Goal: Task Accomplishment & Management: Manage account settings

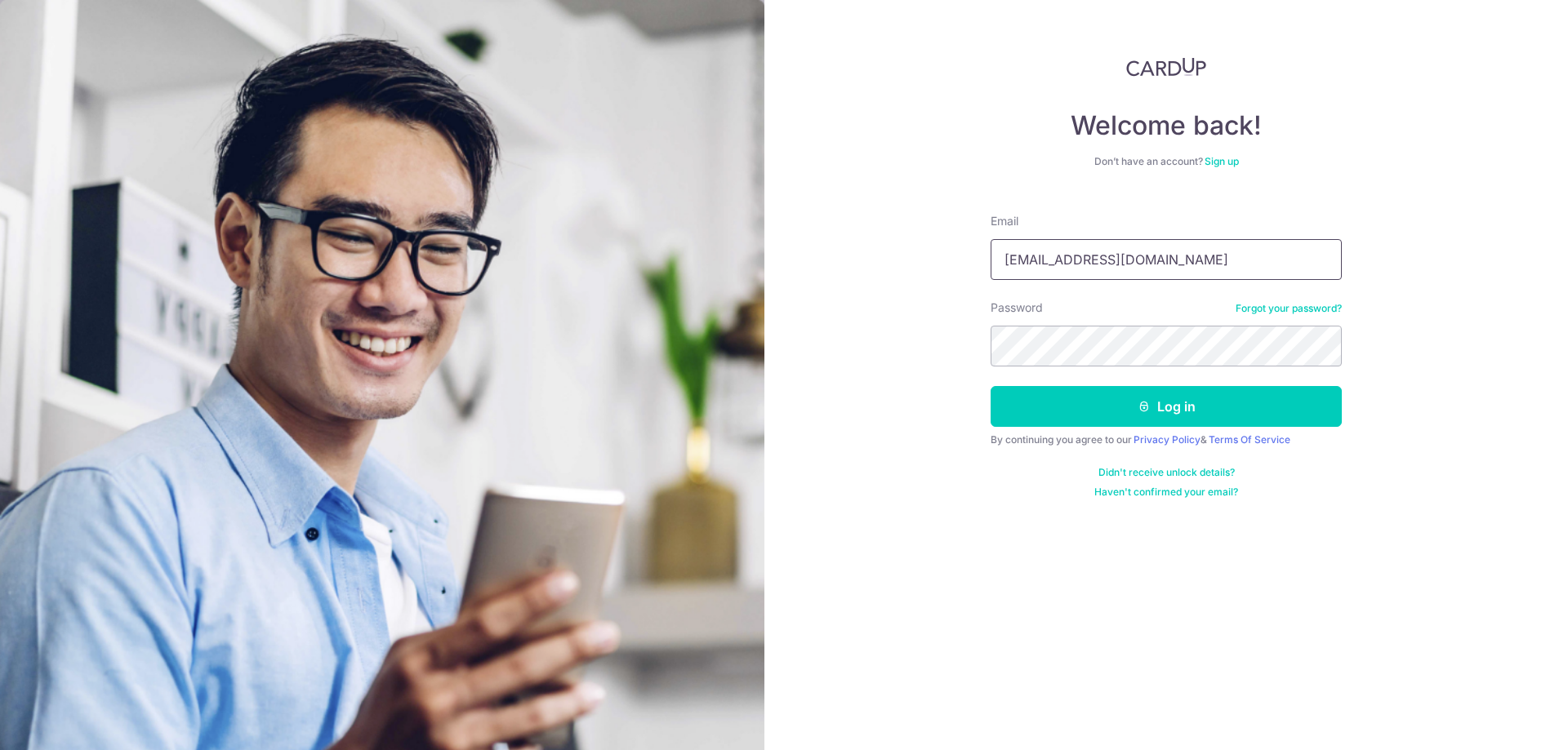
click at [1169, 273] on input "[EMAIL_ADDRESS][DOMAIN_NAME]" at bounding box center [1165, 260] width 351 height 41
type input "[EMAIL_ADDRESS][DOMAIN_NAME]"
drag, startPoint x: 1157, startPoint y: 408, endPoint x: 1148, endPoint y: 406, distance: 9.2
click at [1158, 407] on button "Log in" at bounding box center [1165, 406] width 351 height 41
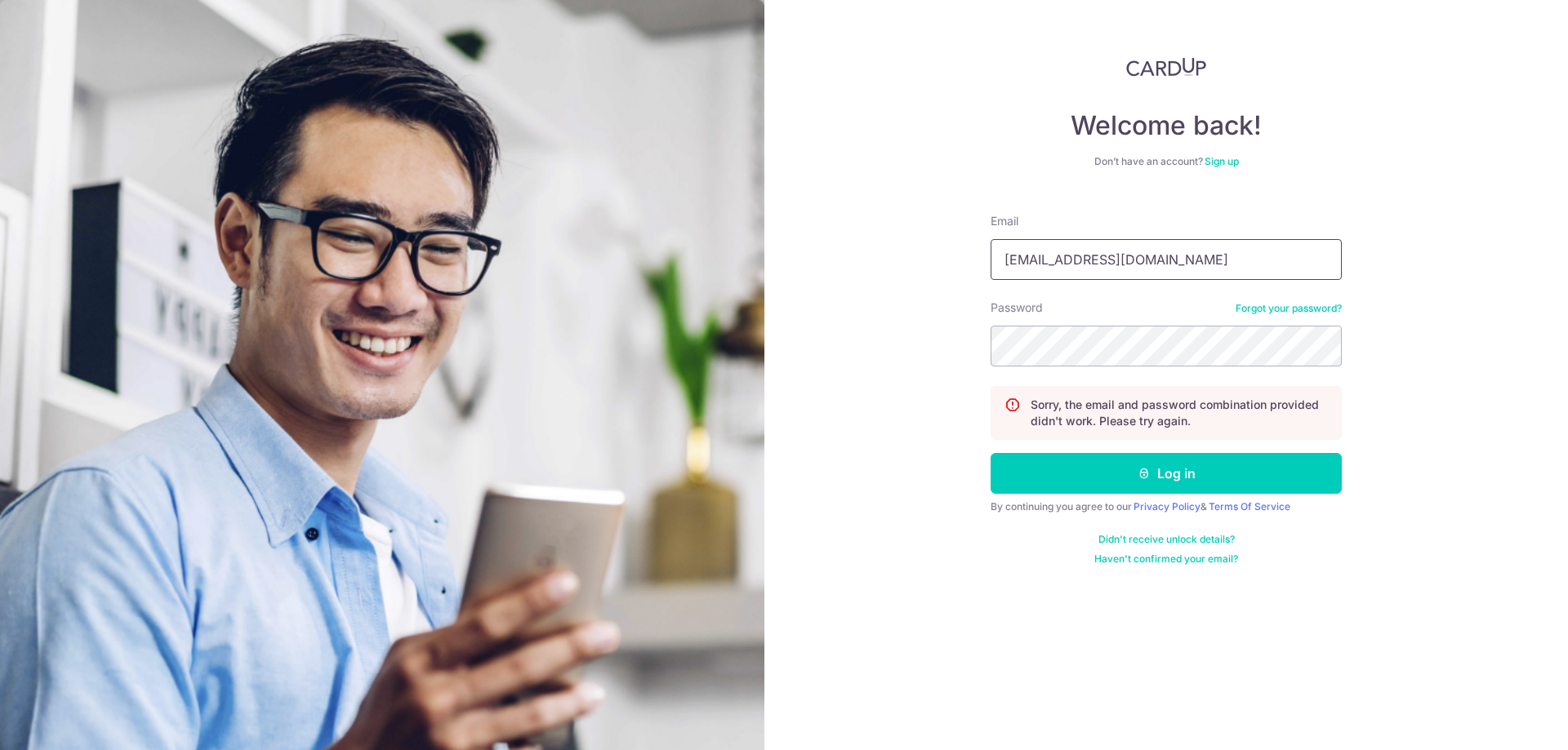
click at [1150, 255] on input "[EMAIL_ADDRESS][DOMAIN_NAME]" at bounding box center [1165, 260] width 351 height 41
type input "[EMAIL_ADDRESS][DOMAIN_NAME]"
click at [880, 316] on div "Welcome back! Don’t have an account? Sign up Email finance@brightoncollege.edu.…" at bounding box center [1166, 375] width 804 height 750
click at [1472, 397] on div "Welcome back! Don’t have an account? Sign up Email finance@brightoncollege.edu.…" at bounding box center [1166, 375] width 804 height 750
click at [1464, 284] on div "Welcome back! Don’t have an account? Sign up Email finance@brightoncollege.edu.…" at bounding box center [1166, 375] width 804 height 750
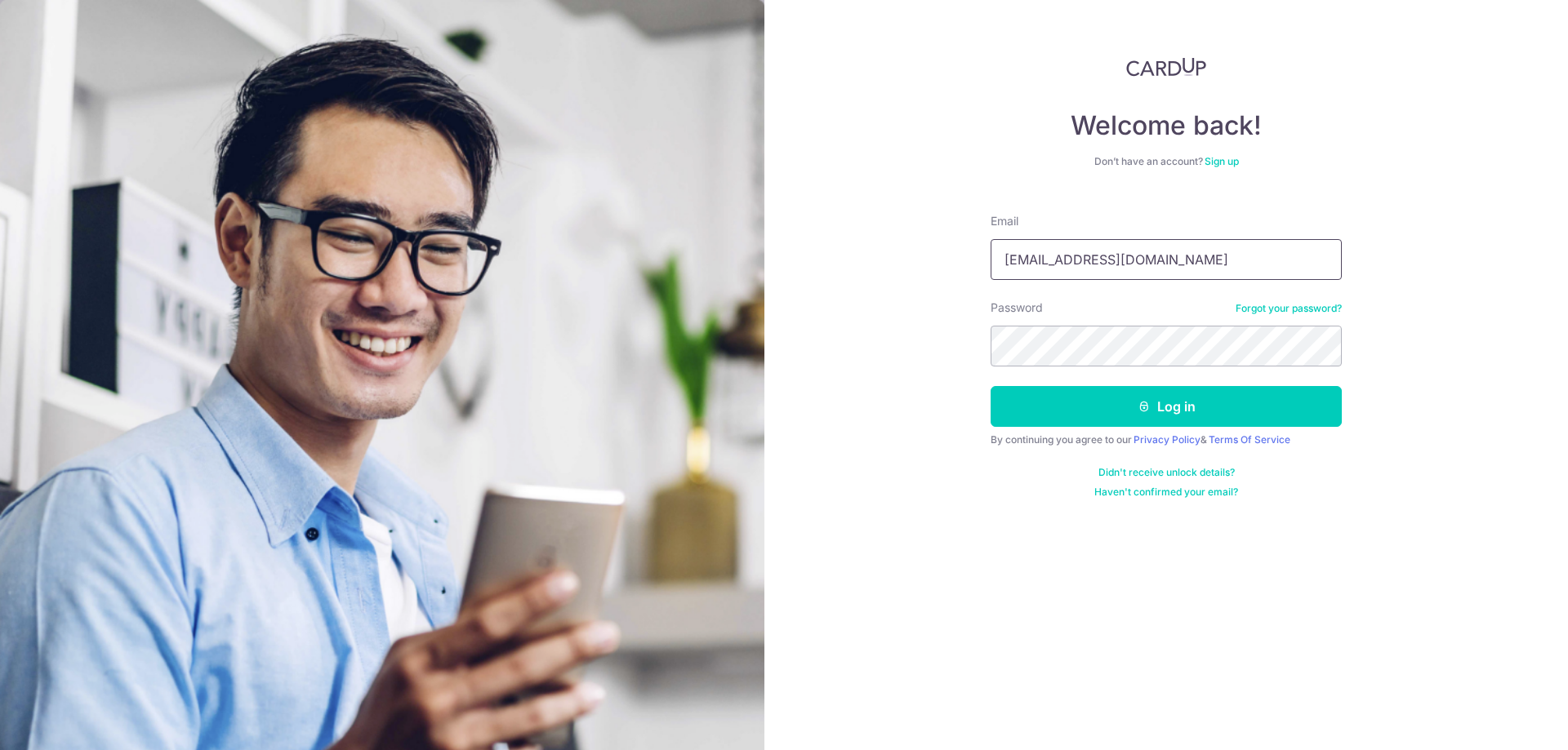
click at [1175, 260] on input "[EMAIL_ADDRESS][DOMAIN_NAME]" at bounding box center [1165, 260] width 351 height 41
type input "[EMAIL_ADDRESS][DOMAIN_NAME]"
click at [1179, 412] on button "Log in" at bounding box center [1165, 406] width 351 height 41
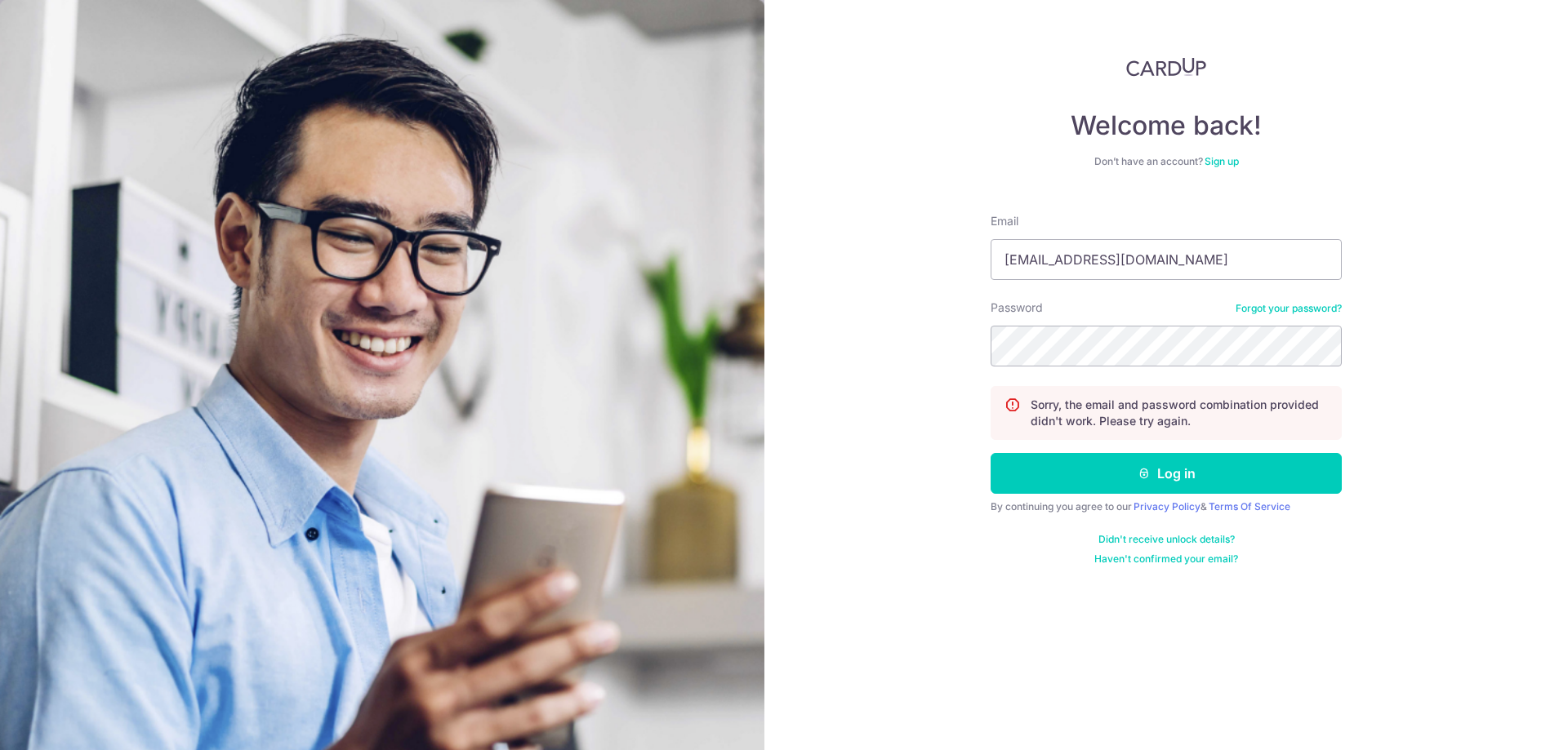
drag, startPoint x: 1503, startPoint y: 213, endPoint x: 1500, endPoint y: 200, distance: 13.3
click at [1502, 212] on div "Welcome back! Don’t have an account? Sign up Email carditho_sarcol@ais.com.sg P…" at bounding box center [1166, 375] width 804 height 750
click at [1171, 266] on input "[EMAIL_ADDRESS][DOMAIN_NAME]" at bounding box center [1165, 260] width 351 height 41
drag, startPoint x: 1222, startPoint y: 258, endPoint x: 745, endPoint y: 220, distance: 478.5
click at [767, 239] on div "Welcome back! Don’t have an account? Sign up Email carditho_sarcol@ais.com.sg P…" at bounding box center [1166, 375] width 804 height 750
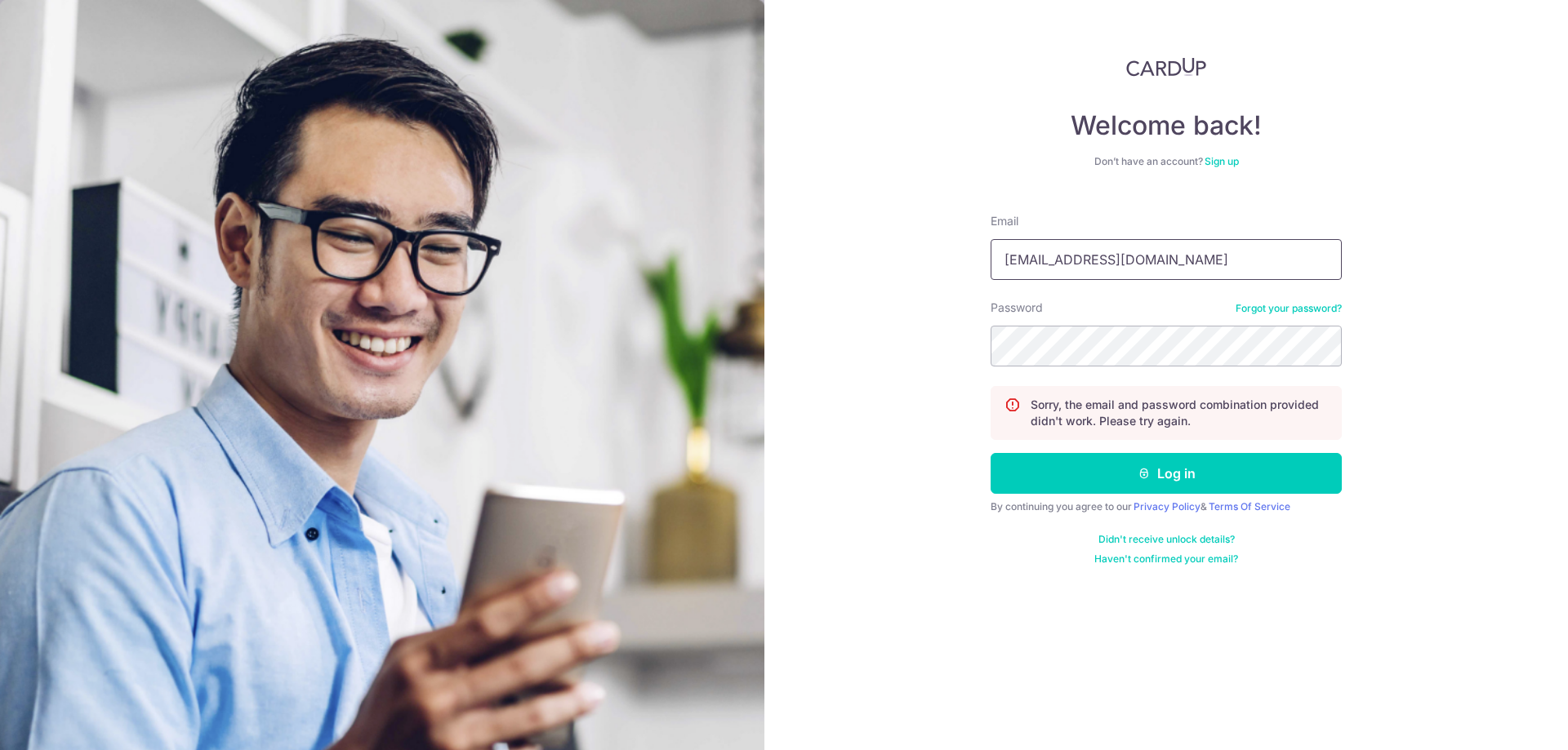
paste input "finance@brightoncollege.edu"
type input "[EMAIL_ADDRESS][DOMAIN_NAME]"
click at [687, 309] on img at bounding box center [382, 543] width 764 height 1086
click at [1005, 266] on input "[EMAIL_ADDRESS][DOMAIN_NAME]" at bounding box center [1165, 260] width 351 height 41
click at [779, 291] on div "Welcome back! Don’t have an account? Sign up Email finance@brightoncollege.edu.…" at bounding box center [1166, 375] width 804 height 750
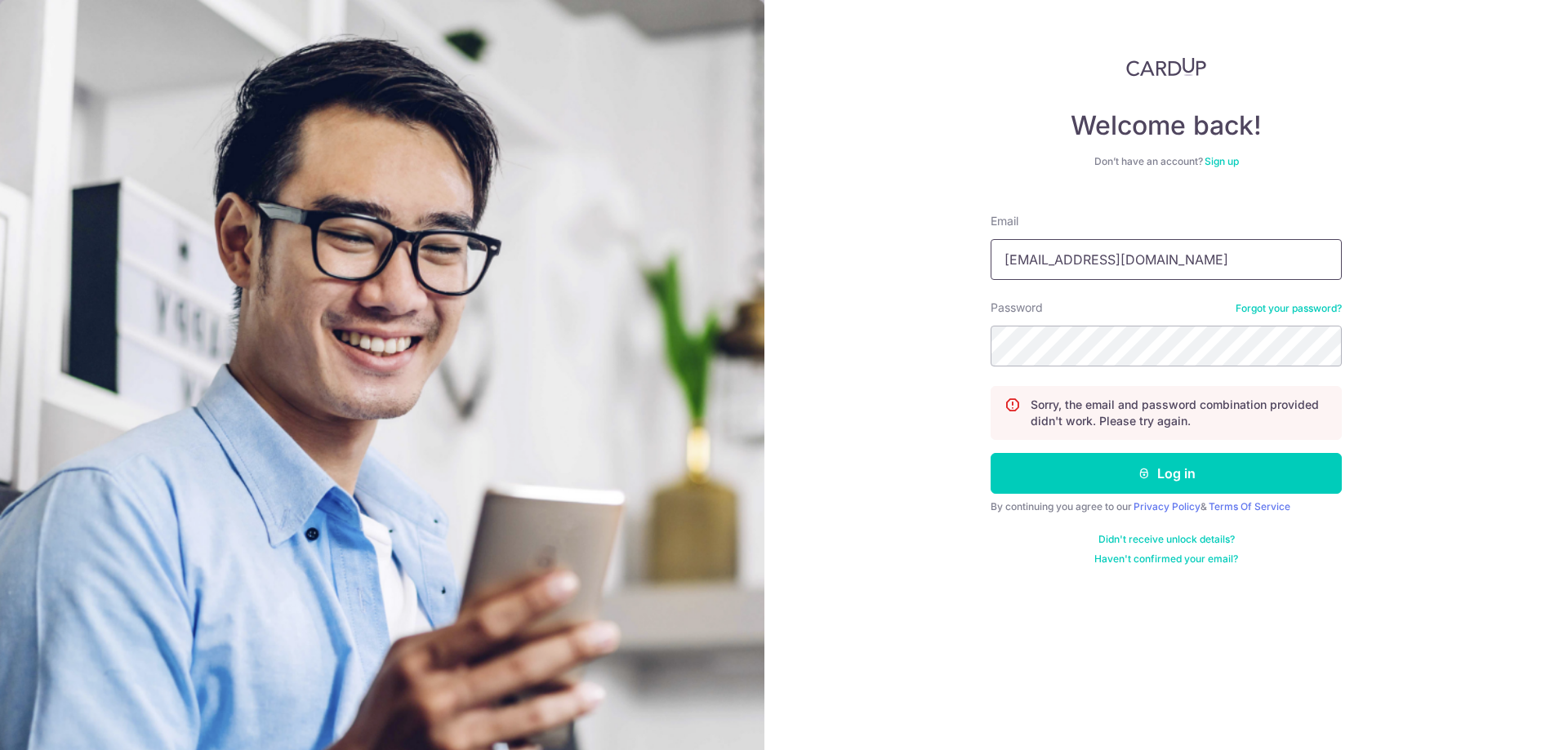
click at [1242, 271] on input "[EMAIL_ADDRESS][DOMAIN_NAME]" at bounding box center [1165, 260] width 351 height 41
click at [827, 281] on div "Welcome back! Don’t have an account? Sign up Email finance@brightoncollege.edu.…" at bounding box center [1166, 375] width 804 height 750
click at [838, 334] on div "Welcome back! Don’t have an account? Sign up Email finance@brightoncollege.edu.…" at bounding box center [1166, 375] width 804 height 750
click at [1018, 470] on button "Log in" at bounding box center [1165, 473] width 351 height 41
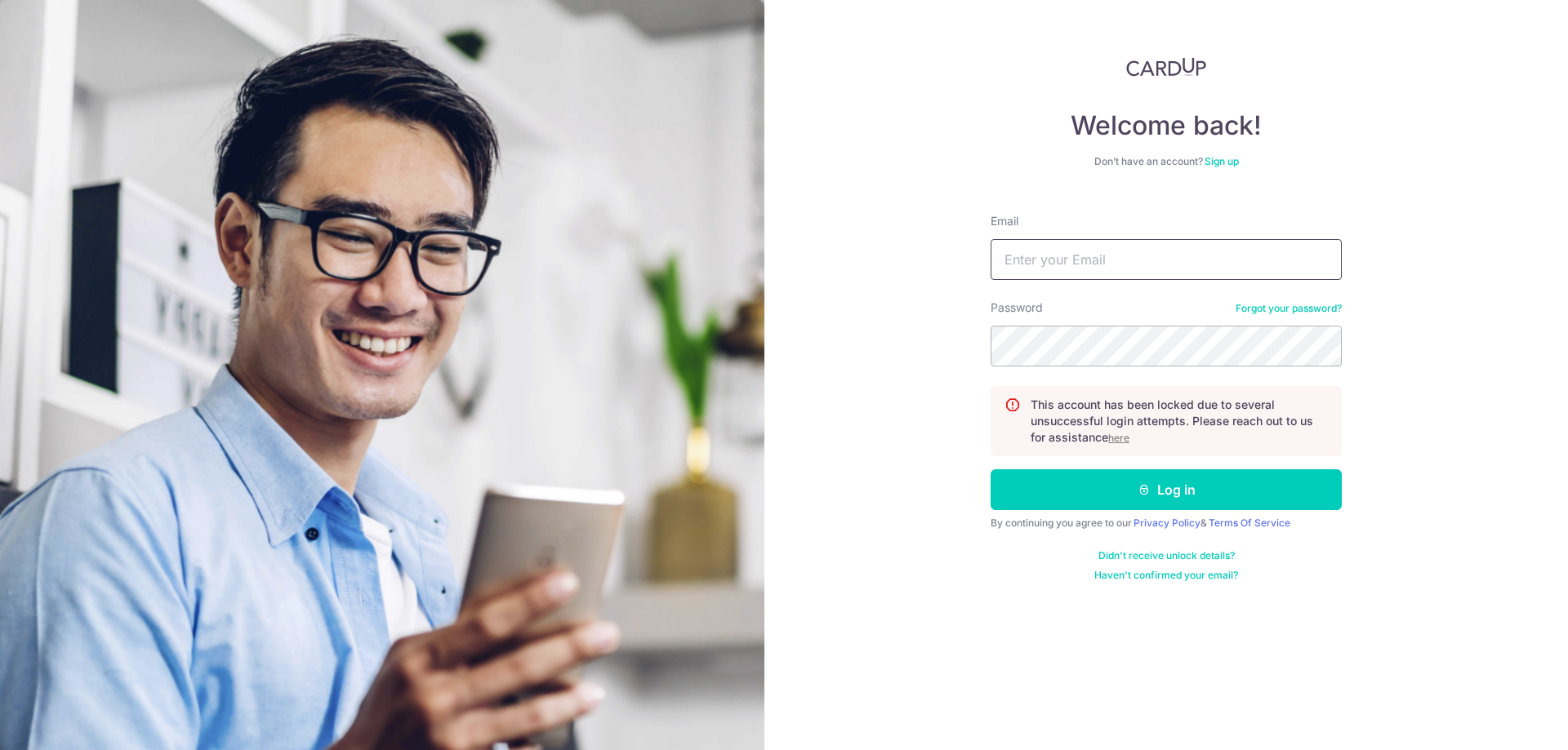
type input "carditho_sarcol@ais.com.sg"
drag, startPoint x: 933, startPoint y: 303, endPoint x: 931, endPoint y: 293, distance: 10.2
click at [935, 304] on div "Welcome back! Don’t have an account? Sign up Email carditho_sarcol@ais.com.sg P…" at bounding box center [1166, 375] width 804 height 750
click at [1334, 561] on div "Didn't receive unlock details? Haven't confirmed your email?" at bounding box center [1165, 565] width 351 height 33
click at [1120, 438] on u "here" at bounding box center [1118, 437] width 21 height 12
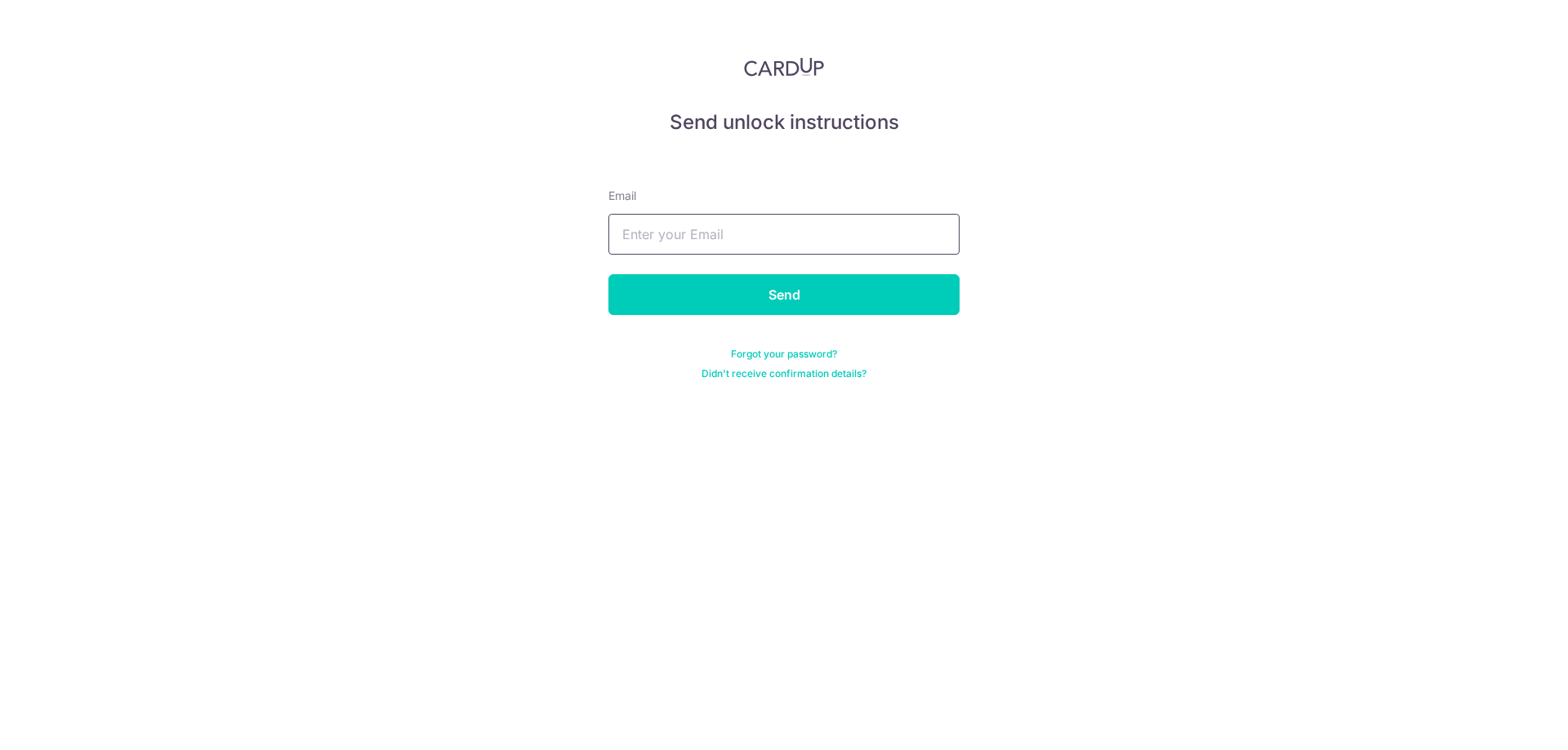
click at [805, 239] on input "text" at bounding box center [783, 234] width 351 height 41
click at [714, 240] on input "text" at bounding box center [783, 234] width 351 height 41
click at [739, 236] on input "text" at bounding box center [783, 234] width 351 height 41
type input "[EMAIL_ADDRESS][DOMAIN_NAME]"
click at [560, 377] on div "Send unlock instructions Email finance@brightoncollege.edu.sg Send Forgot your …" at bounding box center [784, 375] width 1568 height 750
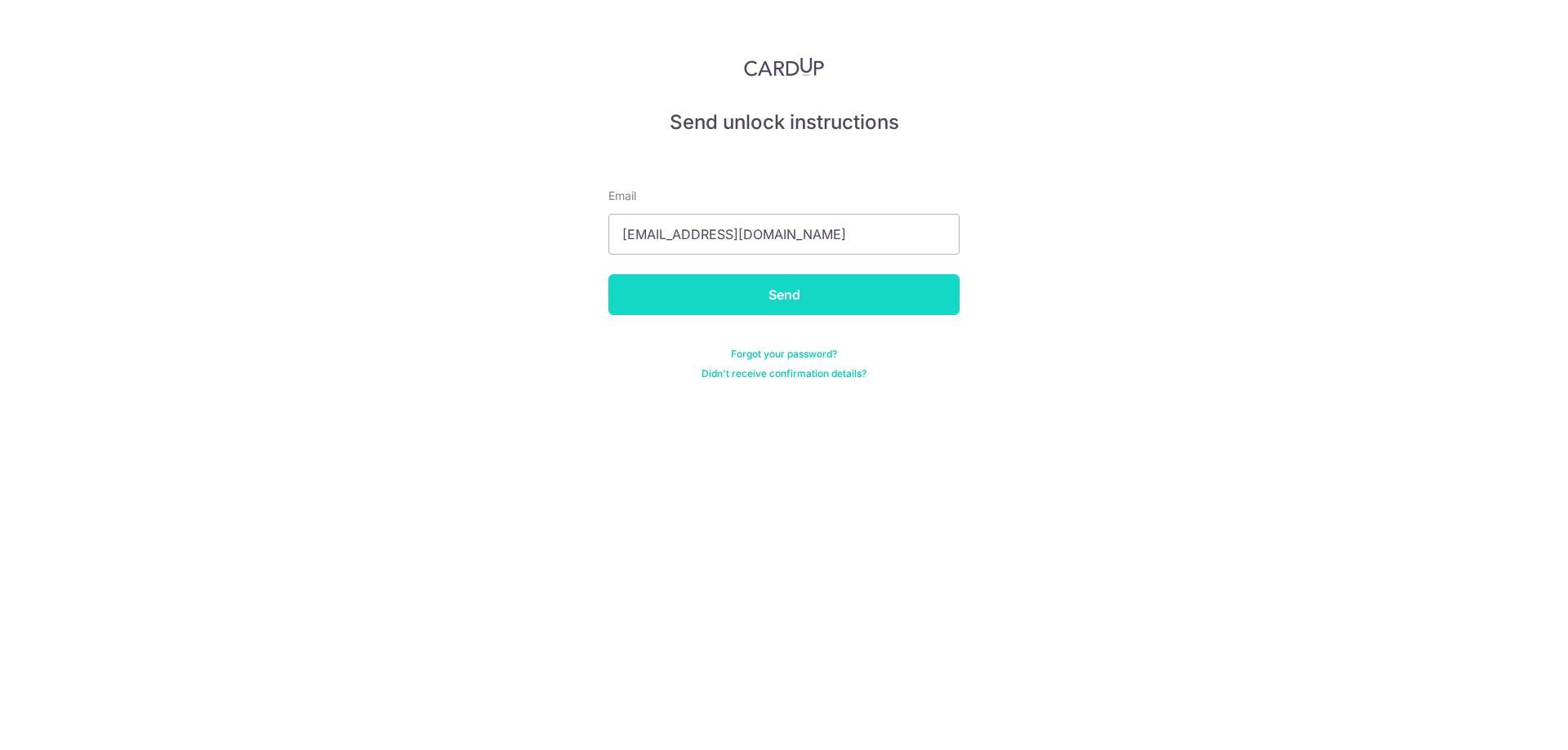
click at [667, 295] on input "Send" at bounding box center [783, 294] width 351 height 41
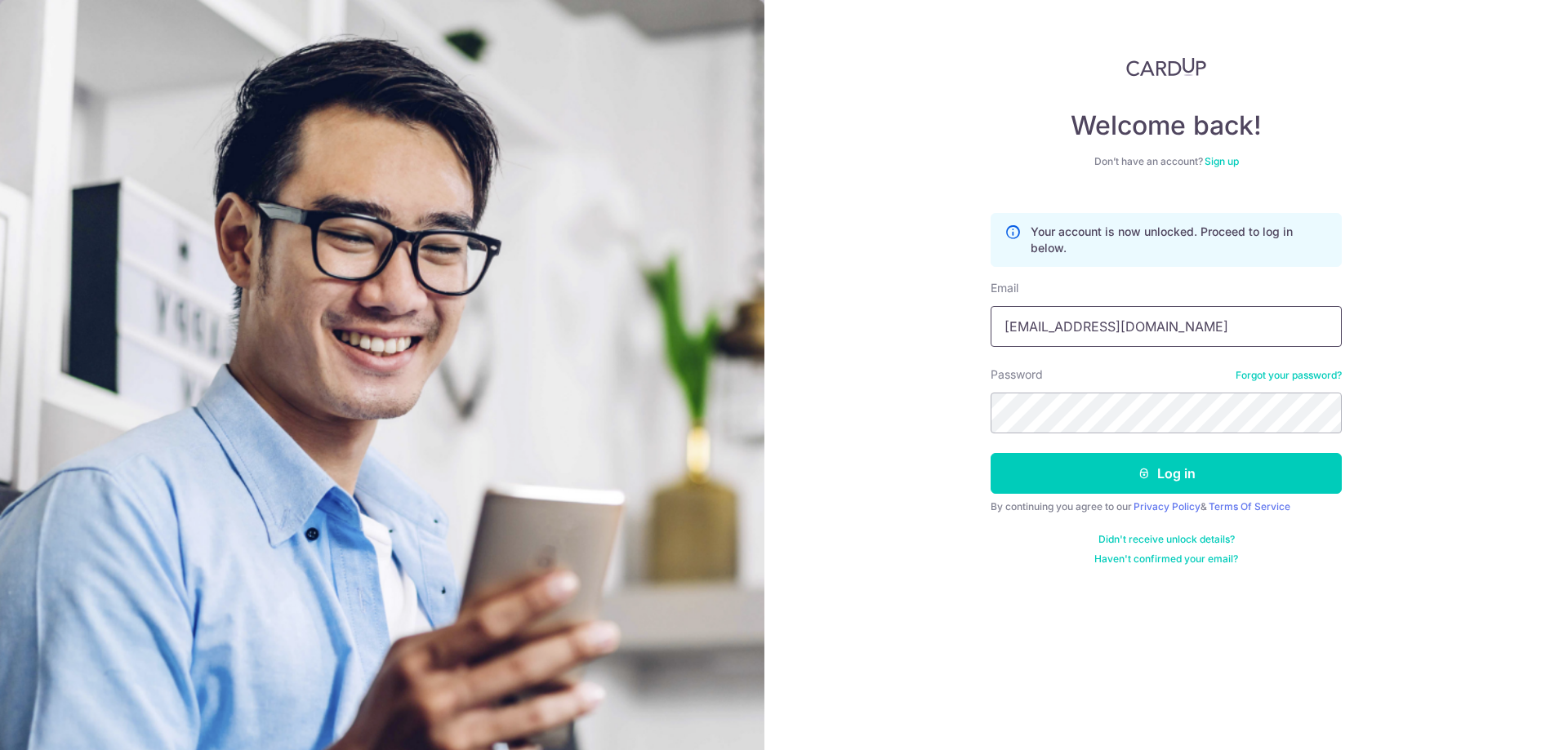
click at [1180, 333] on input "carditho_sarcol@ais.com.sg" at bounding box center [1165, 326] width 351 height 41
type input "[EMAIL_ADDRESS][DOMAIN_NAME]"
click at [1230, 324] on input "[EMAIL_ADDRESS][DOMAIN_NAME]" at bounding box center [1165, 326] width 351 height 41
click at [1414, 334] on div "Welcome back! Don’t have an account? Sign up Your account is now unlocked. Proc…" at bounding box center [1166, 375] width 804 height 750
click at [773, 397] on div "Welcome back! Don’t have an account? Sign up Your account is now unlocked. Proc…" at bounding box center [1166, 375] width 804 height 750
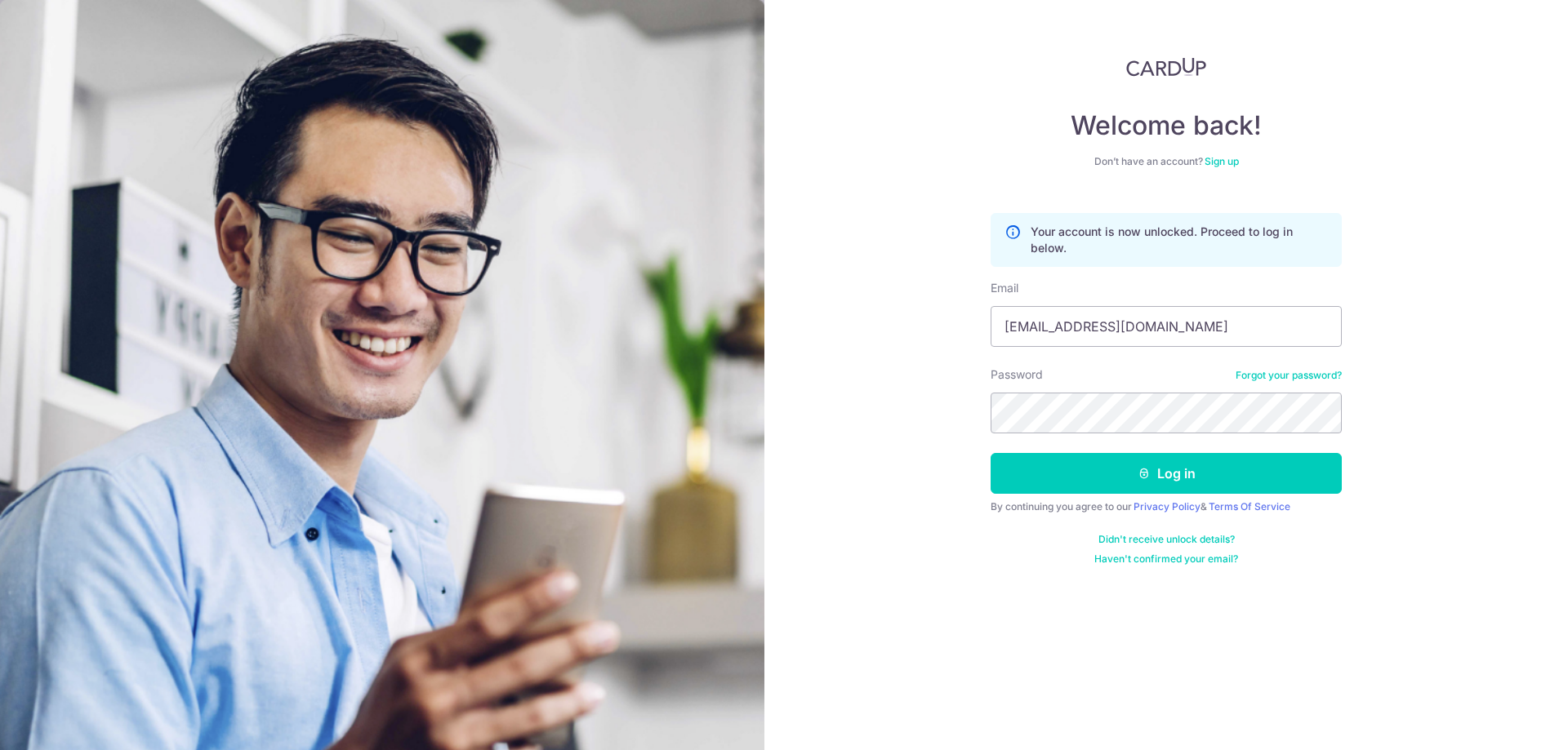
click at [840, 398] on div "Welcome back! Don’t have an account? Sign up Your account is now unlocked. Proc…" at bounding box center [1166, 375] width 804 height 750
click at [1023, 474] on button "Log in" at bounding box center [1165, 473] width 351 height 41
